Goal: Information Seeking & Learning: Learn about a topic

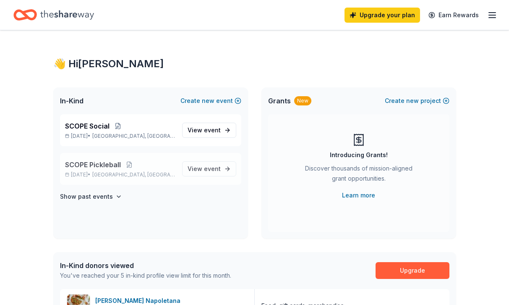
click at [119, 169] on span "SCOPE Pickleball" at bounding box center [93, 165] width 56 height 10
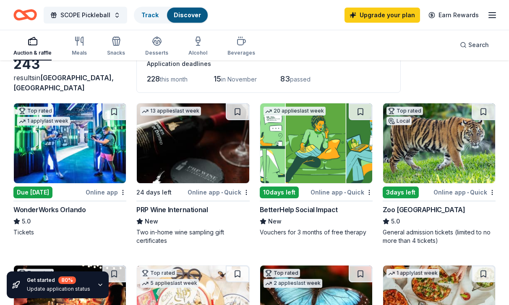
scroll to position [52, 0]
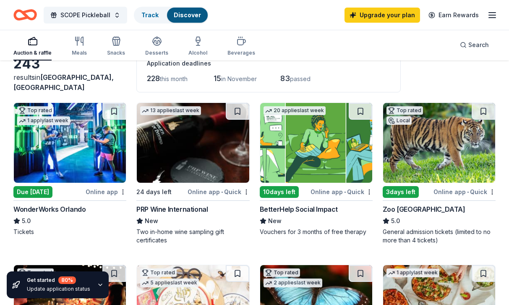
click at [299, 161] on img at bounding box center [316, 143] width 112 height 80
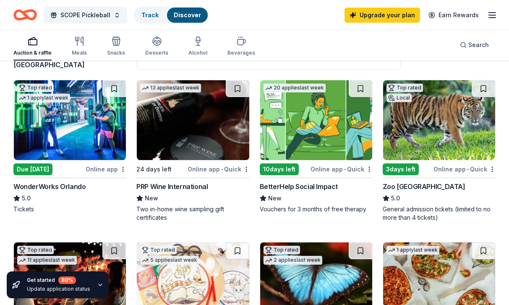
scroll to position [0, 0]
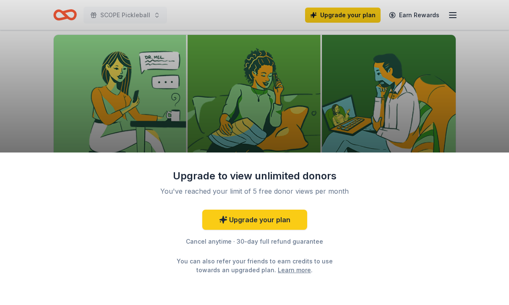
scroll to position [79, 0]
